Goal: Browse casually

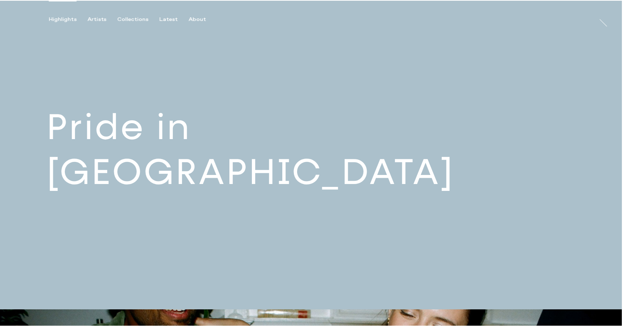
scroll to position [11, 0]
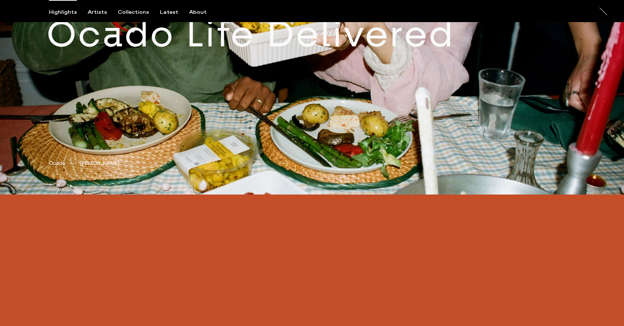
click at [225, 76] on link at bounding box center [312, 40] width 624 height 310
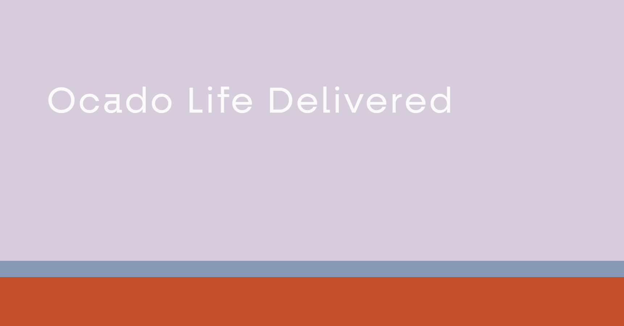
scroll to position [310, 0]
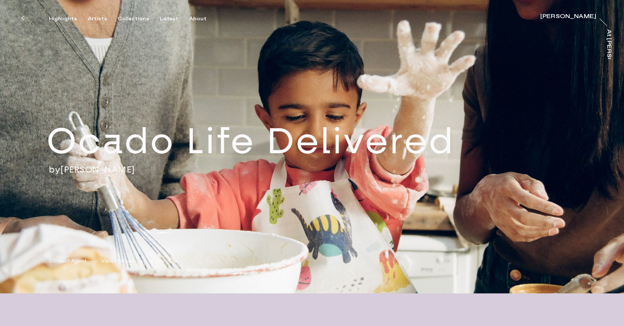
click at [610, 47] on div "At [PERSON_NAME]" at bounding box center [609, 61] width 6 height 65
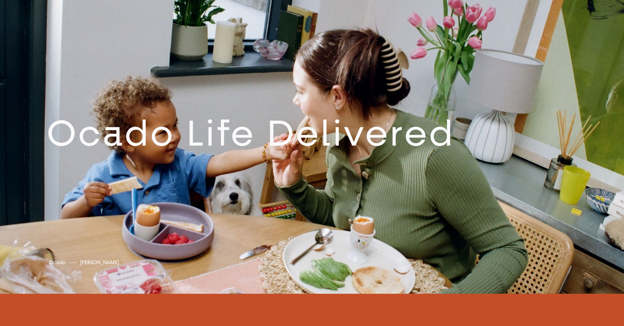
scroll to position [326, 0]
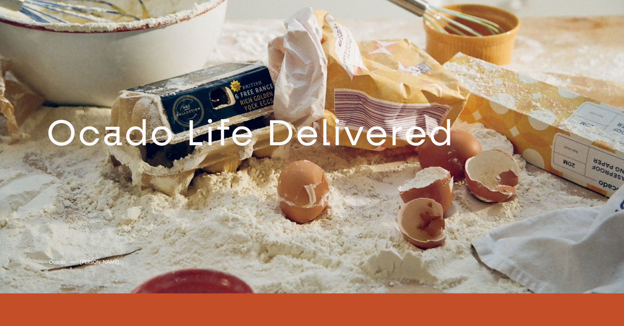
click at [350, 169] on link at bounding box center [312, 139] width 624 height 310
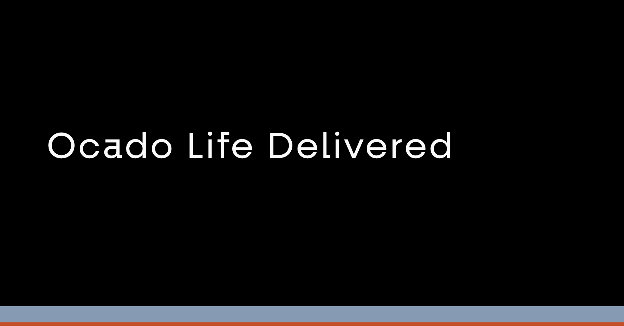
scroll to position [310, 0]
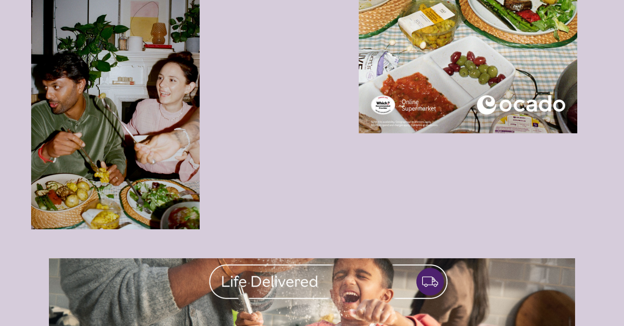
scroll to position [697, 0]
